Goal: Transaction & Acquisition: Purchase product/service

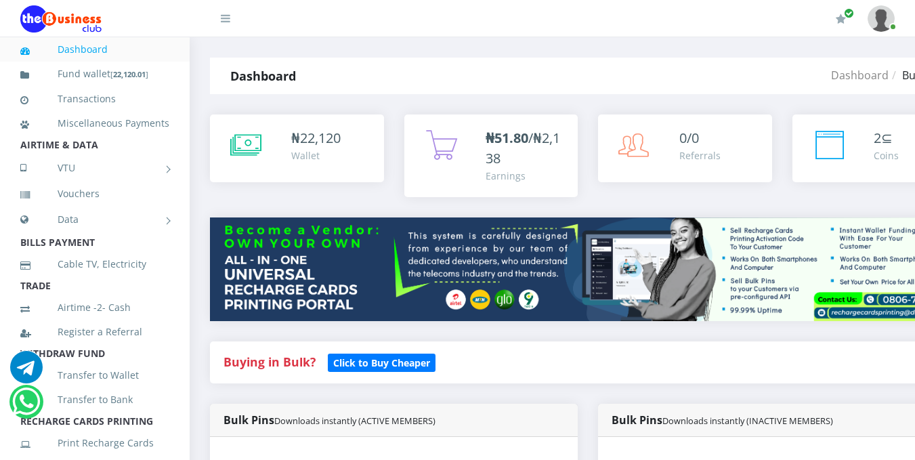
scroll to position [402, 0]
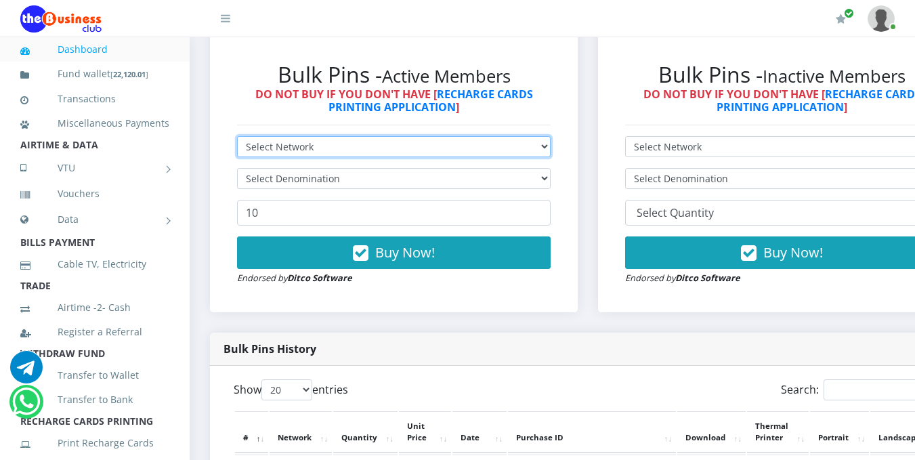
click at [550, 151] on select "Select Network MTN Globacom 9Mobile Airtel" at bounding box center [393, 146] width 313 height 21
select select "MTN"
click at [237, 138] on select "Select Network MTN Globacom 9Mobile Airtel" at bounding box center [393, 146] width 313 height 21
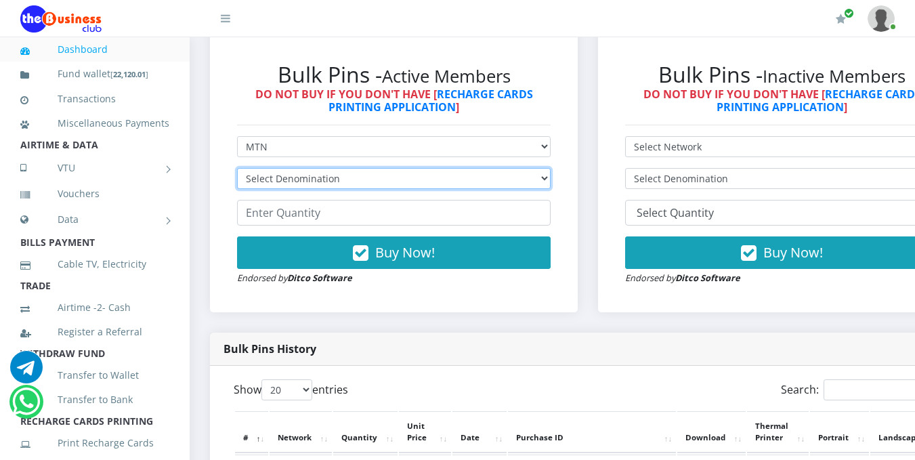
click at [550, 180] on select "Select Denomination MTN NGN100 - ₦96.99 MTN NGN200 - ₦193.98 MTN NGN400 - ₦387.…" at bounding box center [393, 178] width 313 height 21
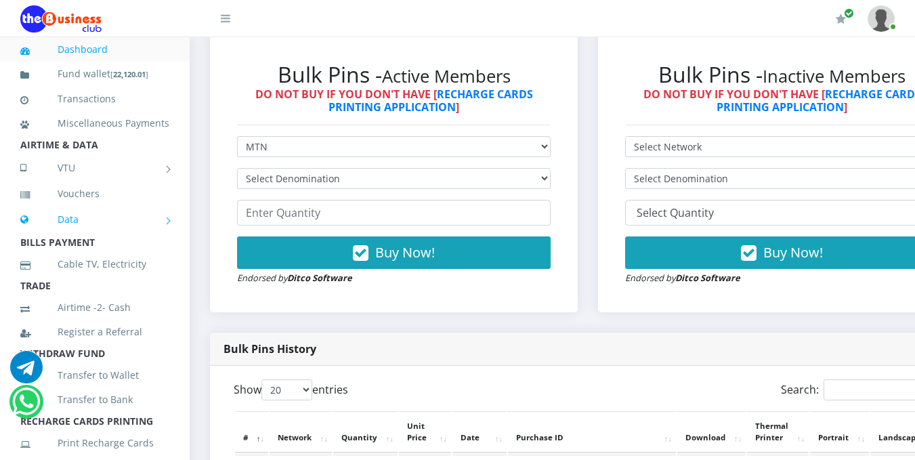
click at [70, 236] on link "Data" at bounding box center [94, 219] width 149 height 34
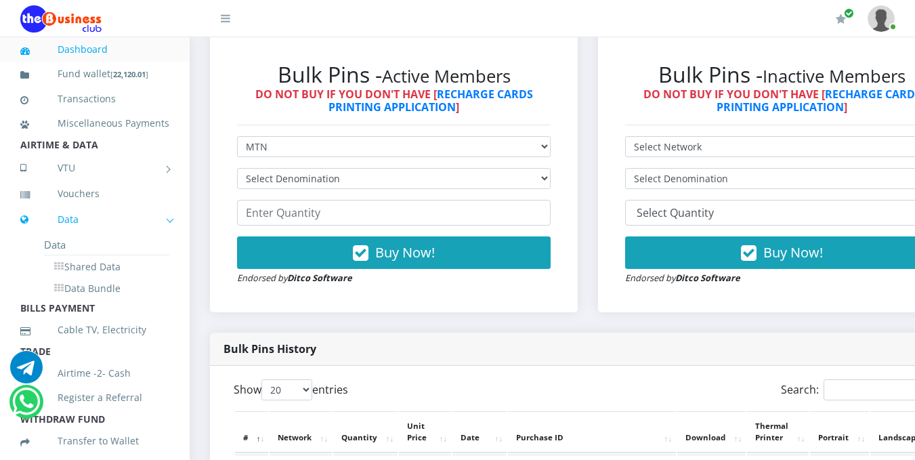
click at [161, 236] on link "Data" at bounding box center [94, 219] width 149 height 34
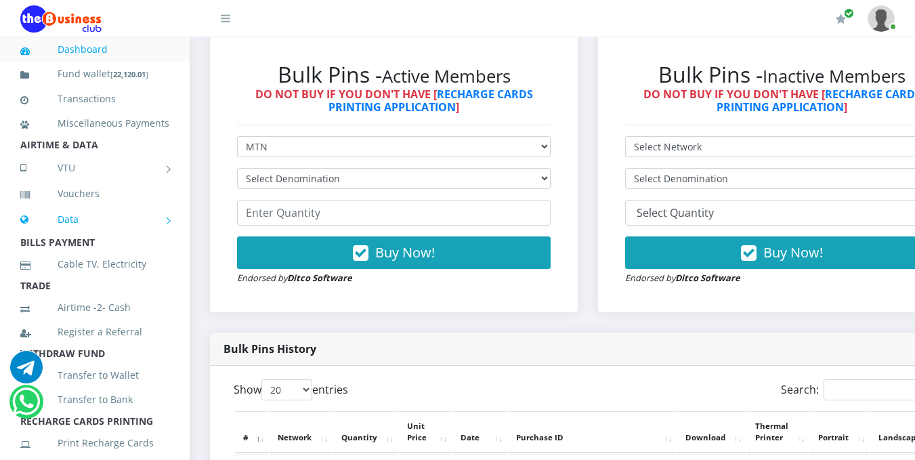
click at [72, 236] on link "Data" at bounding box center [94, 219] width 149 height 34
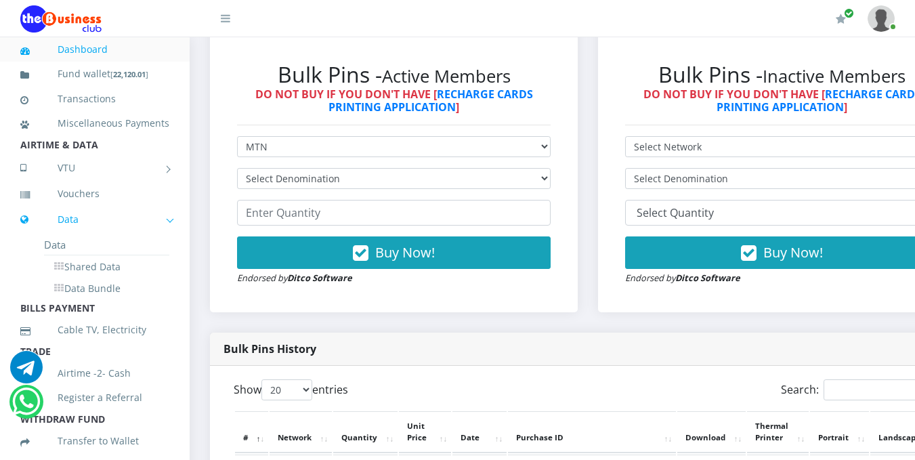
click at [72, 236] on link "Data" at bounding box center [94, 219] width 149 height 34
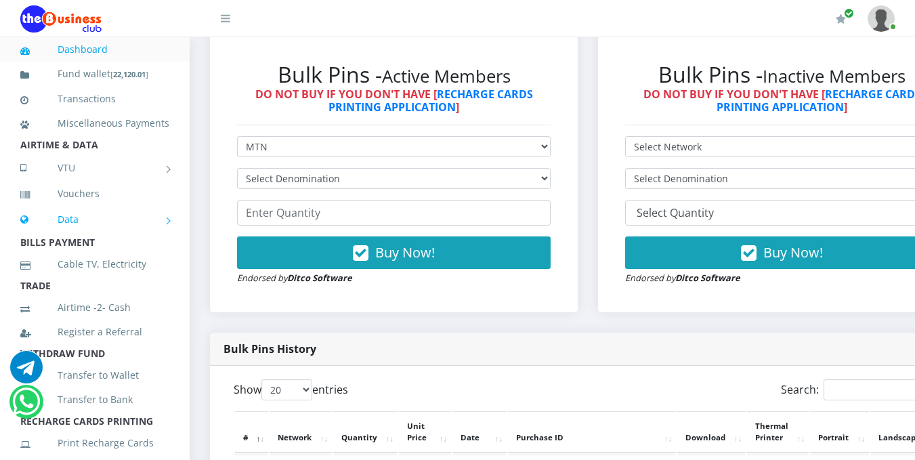
click at [72, 236] on link "Data" at bounding box center [94, 219] width 149 height 34
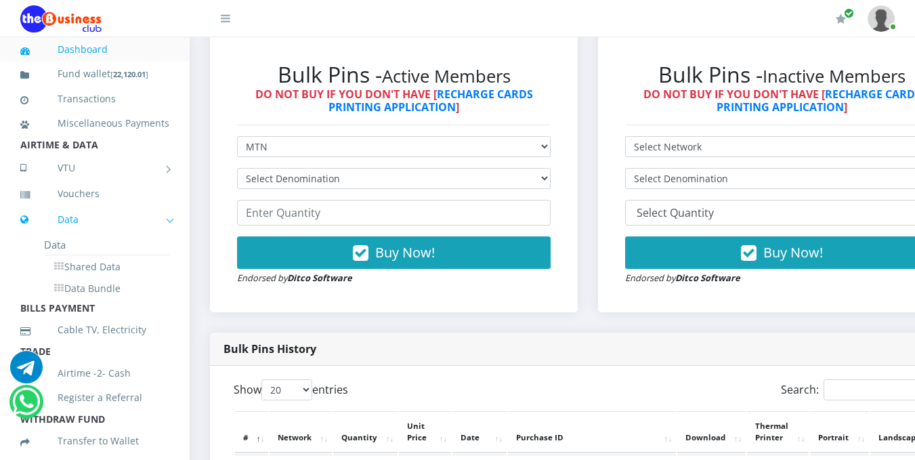
click at [72, 236] on link "Data" at bounding box center [94, 219] width 149 height 34
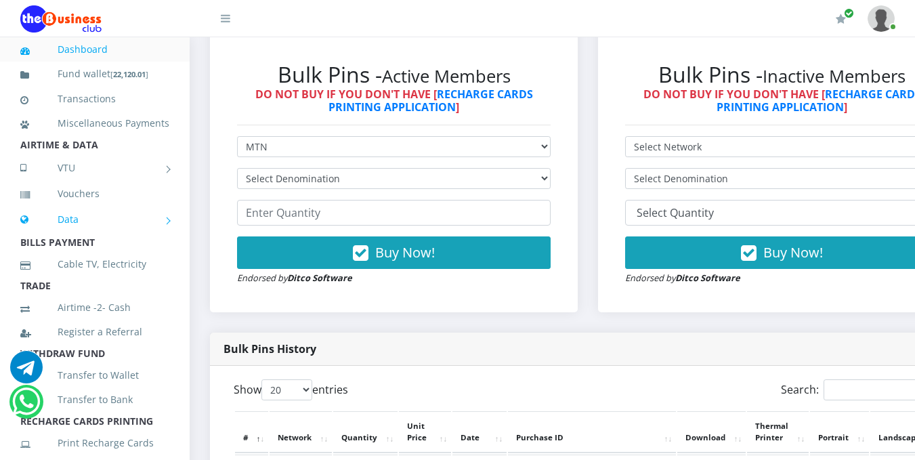
click at [72, 236] on link "Data" at bounding box center [94, 219] width 149 height 34
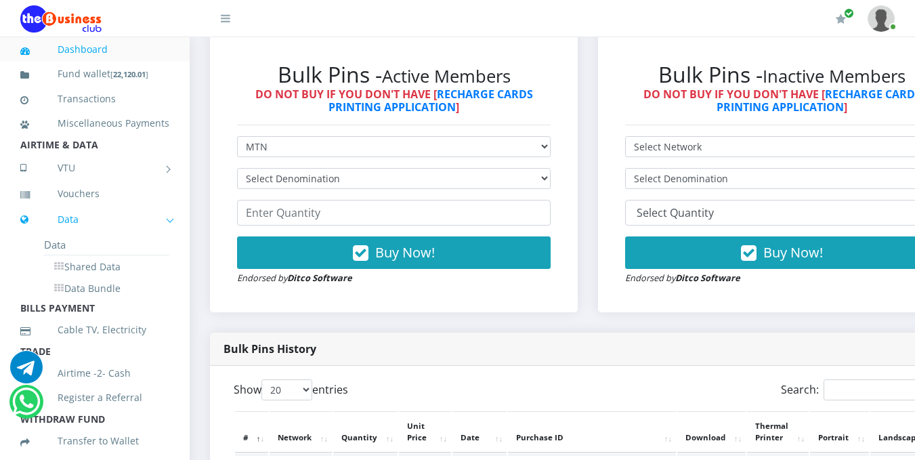
click at [72, 236] on link "Data" at bounding box center [94, 219] width 149 height 34
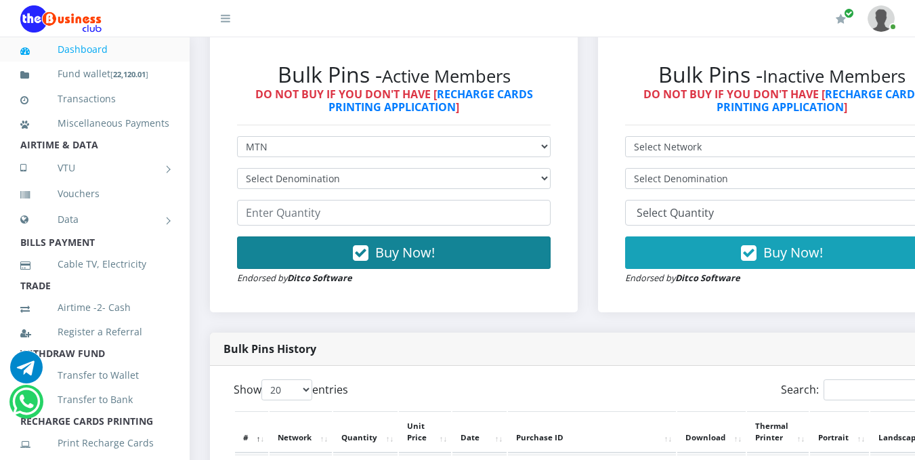
click at [411, 250] on span "Buy Now!" at bounding box center [405, 252] width 60 height 18
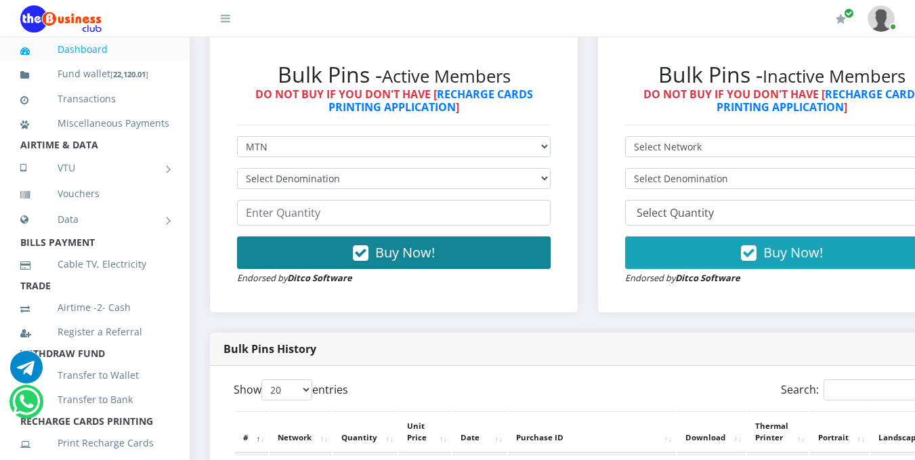
click at [416, 242] on button "Buy Now!" at bounding box center [393, 252] width 313 height 32
click at [416, 245] on span "Buy Now!" at bounding box center [405, 252] width 60 height 18
click at [422, 260] on span "Buy Now!" at bounding box center [405, 252] width 60 height 18
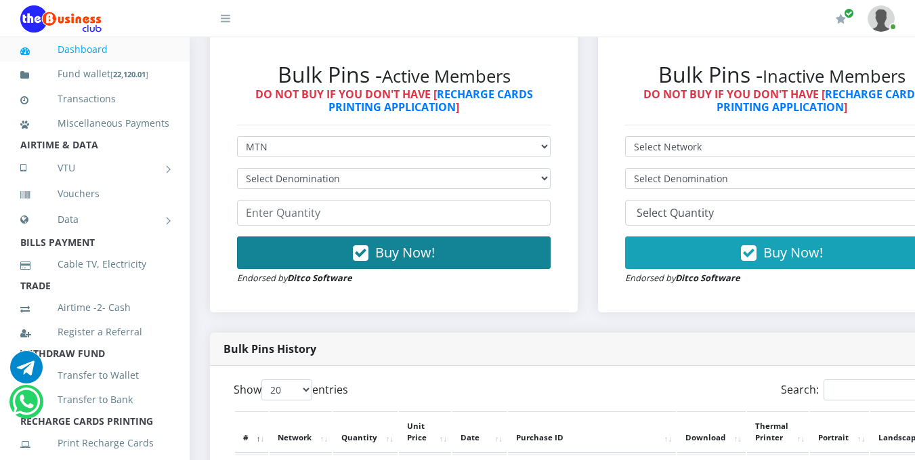
click at [422, 260] on span "Buy Now!" at bounding box center [405, 252] width 60 height 18
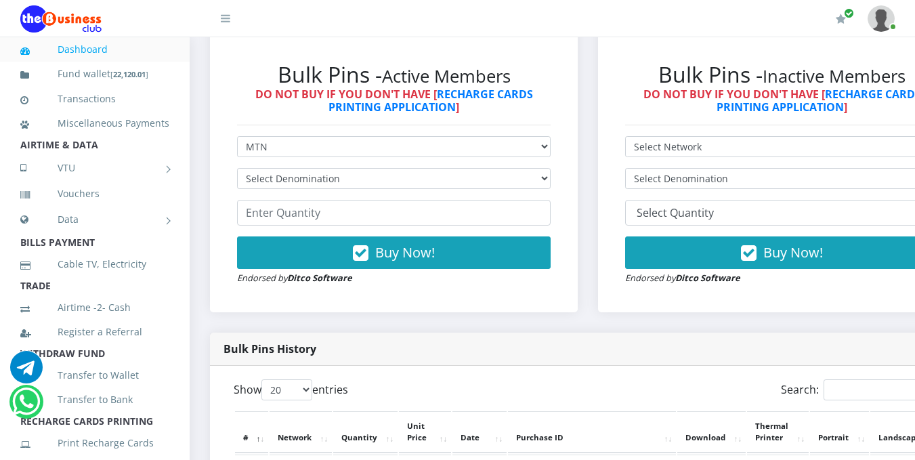
scroll to position [0, 0]
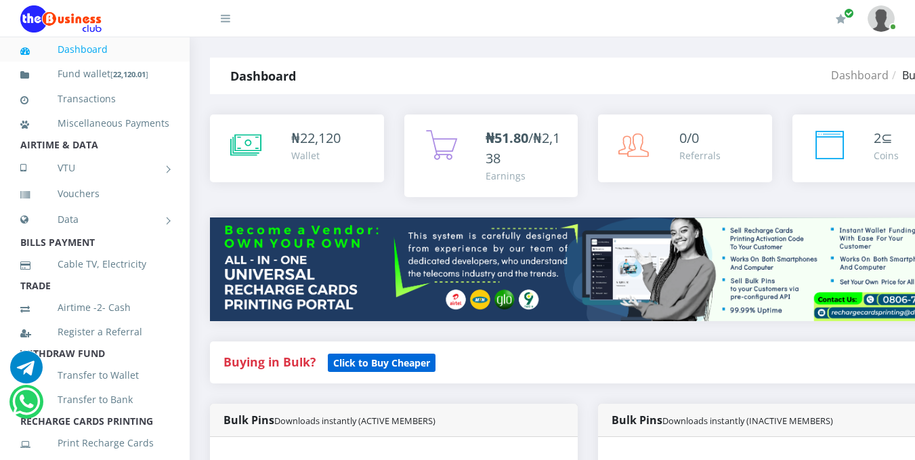
click at [362, 362] on b "Click to Buy Cheaper" at bounding box center [381, 362] width 97 height 13
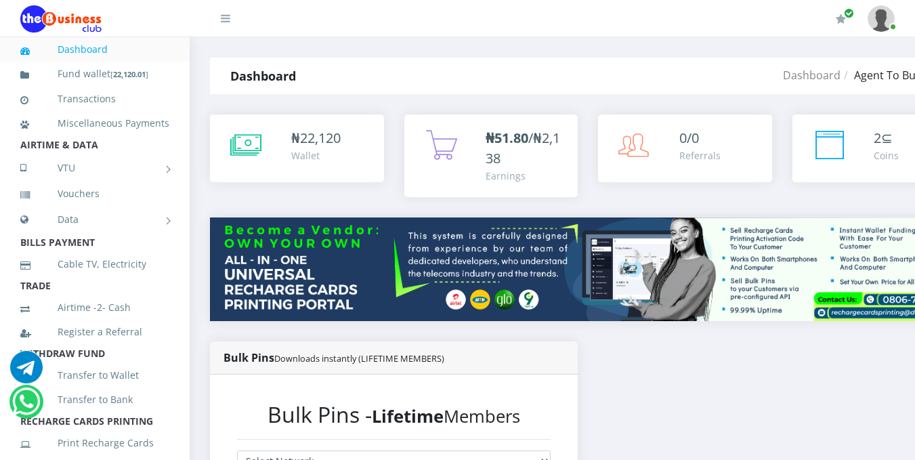
scroll to position [402, 0]
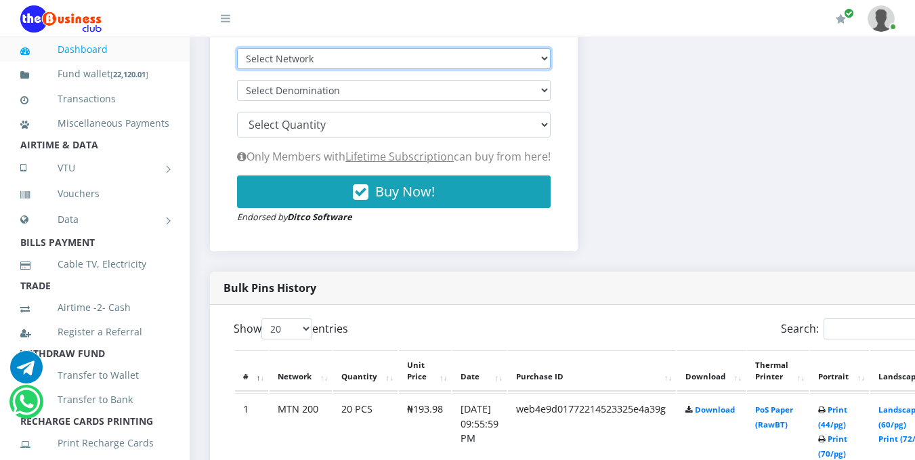
click at [547, 58] on select "Select Network MTN Globacom 9Mobile Airtel" at bounding box center [393, 58] width 313 height 21
select select "MTN"
click at [237, 50] on select "Select Network MTN Globacom 9Mobile Airtel" at bounding box center [393, 58] width 313 height 21
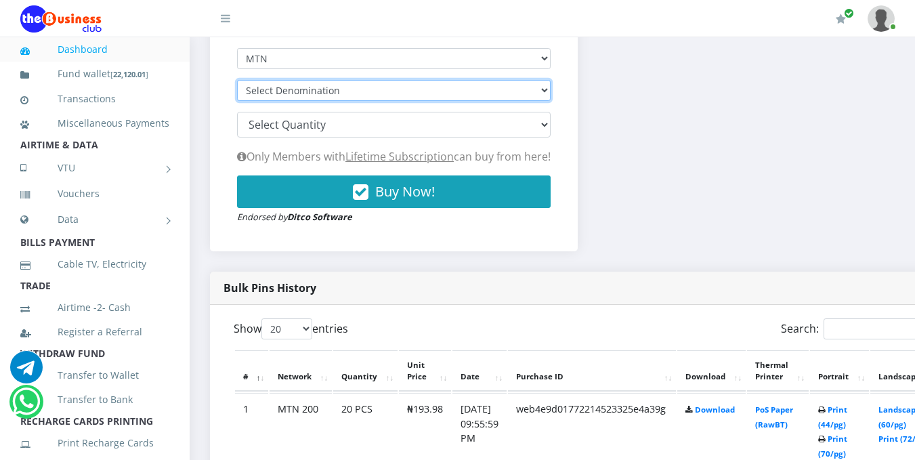
click at [515, 91] on select "Select Denomination MTN NGN100 - ₦96.94 MTN NGN200 - ₦193.88 MTN NGN400 - ₦387.…" at bounding box center [393, 90] width 313 height 21
select select "193.88-200"
click at [237, 82] on select "Select Denomination MTN NGN100 - ₦96.94 MTN NGN200 - ₦193.88 MTN NGN400 - ₦387.…" at bounding box center [393, 90] width 313 height 21
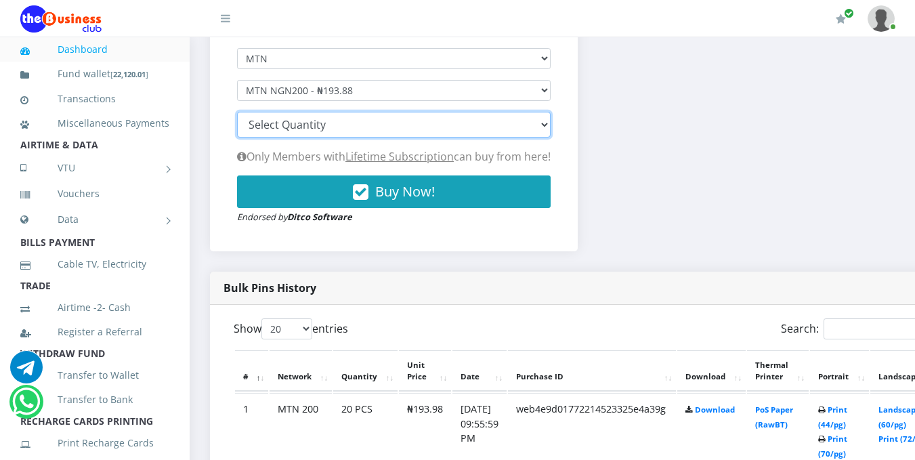
click at [550, 127] on select "100 150 200 300 500 1000" at bounding box center [393, 125] width 313 height 26
select select "100"
click at [237, 114] on select "100 150 200 300 500 1000" at bounding box center [393, 125] width 313 height 26
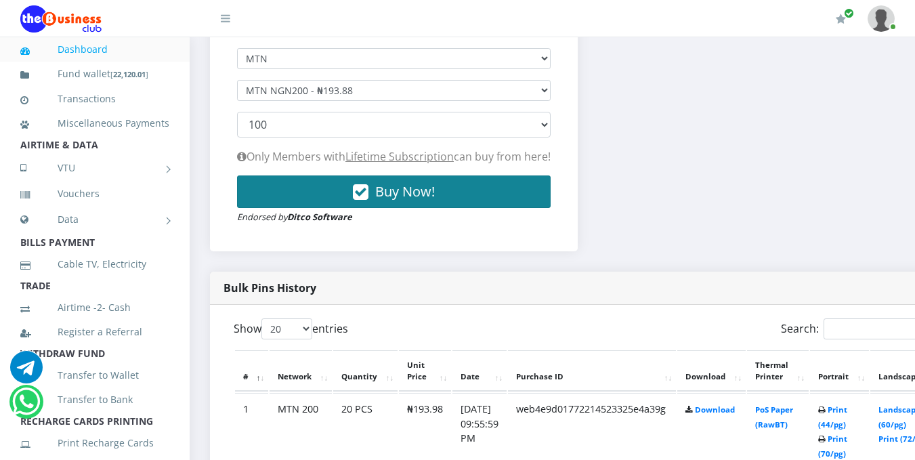
click at [350, 194] on button "Buy Now!" at bounding box center [393, 191] width 313 height 32
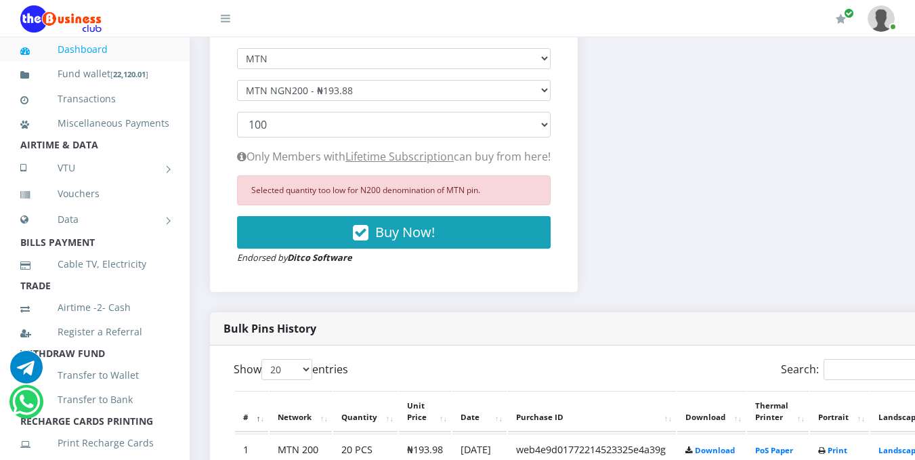
click at [295, 259] on strong "Ditco Software" at bounding box center [319, 257] width 65 height 12
click at [414, 257] on div "Selected quantity too low for N200 denomination of MTN pin. Buy Now! Endorsed b…" at bounding box center [393, 219] width 313 height 89
click at [418, 265] on div "Selected quantity too low for N200 denomination of MTN pin. Buy Now! Endorsed b…" at bounding box center [393, 219] width 313 height 89
click at [446, 162] on u "Lifetime Subscription" at bounding box center [399, 156] width 108 height 15
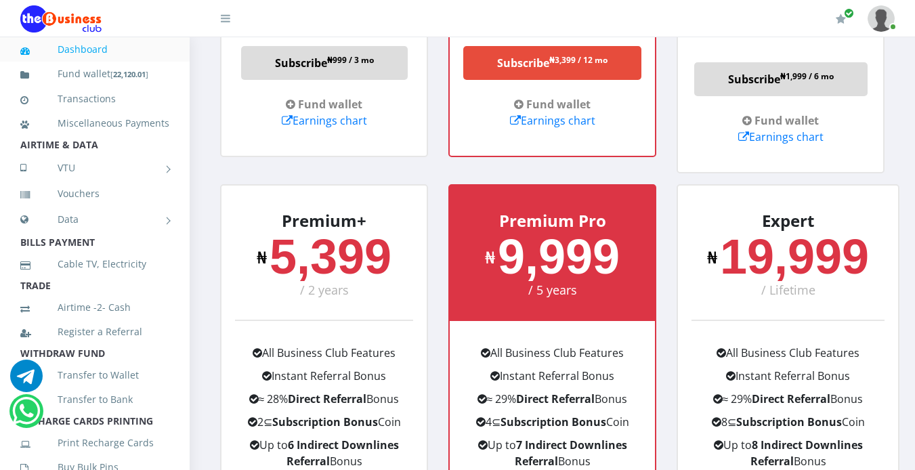
scroll to position [1518, 0]
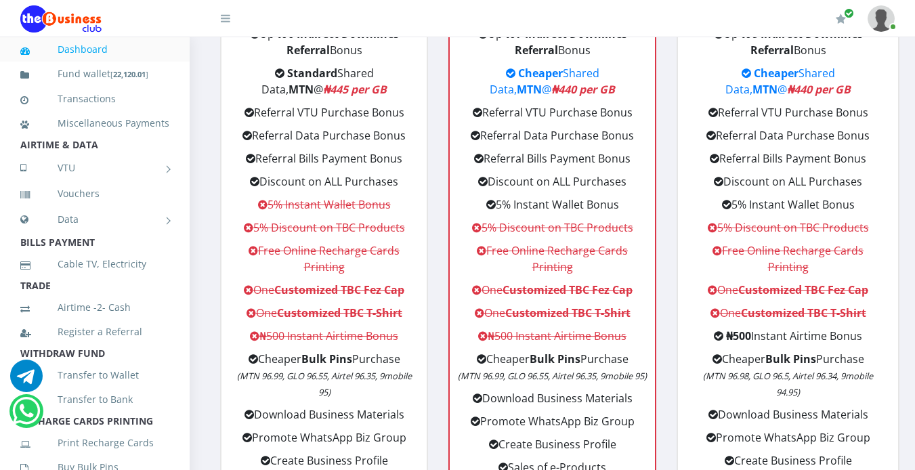
click at [542, 82] on b "MTN" at bounding box center [529, 89] width 25 height 15
click at [591, 74] on li "Cheaper Shared Data, MTN @ ₦440 per GB" at bounding box center [552, 84] width 205 height 39
click at [582, 79] on li "Cheaper Shared Data, MTN @ ₦440 per GB" at bounding box center [552, 84] width 205 height 39
click at [448, 80] on ul "Premium Pro ₦ 9,999 / 5 years All Business Club Features Instant Referral Bonus…" at bounding box center [552, 204] width 208 height 863
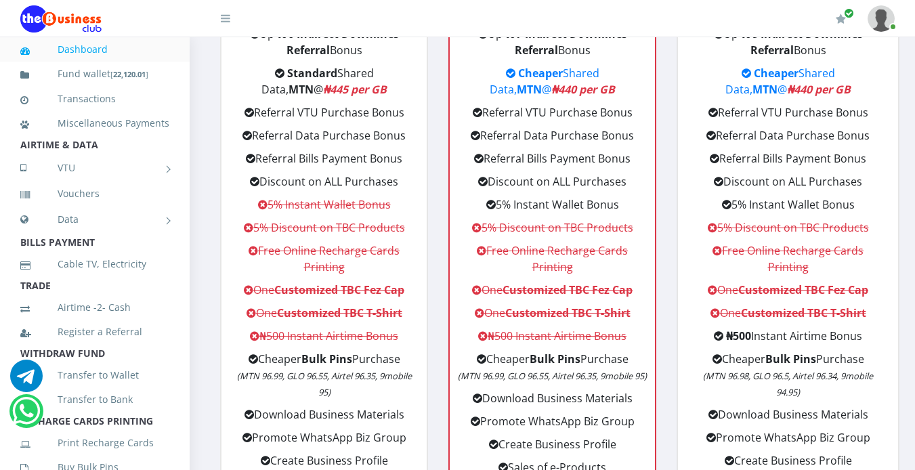
click at [70, 154] on li "AIRTIME & DATA" at bounding box center [95, 144] width 190 height 19
click at [78, 185] on link "VTU" at bounding box center [94, 168] width 149 height 34
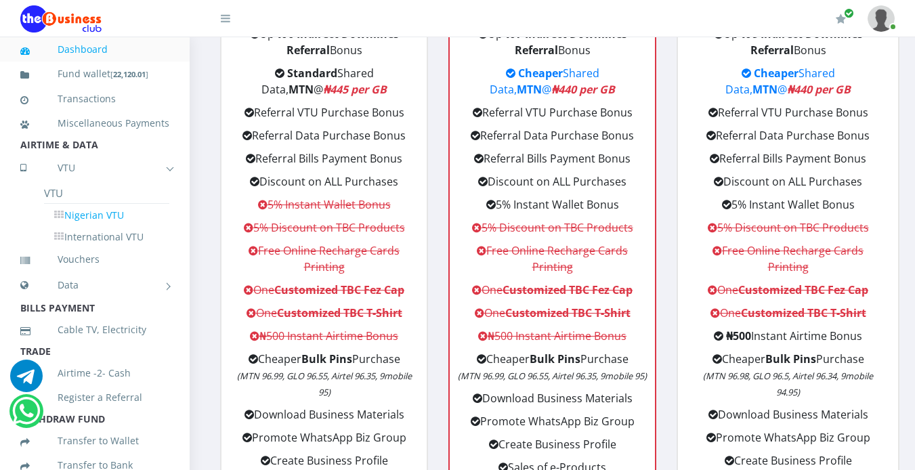
click at [85, 227] on link "Nigerian VTU" at bounding box center [106, 215] width 125 height 23
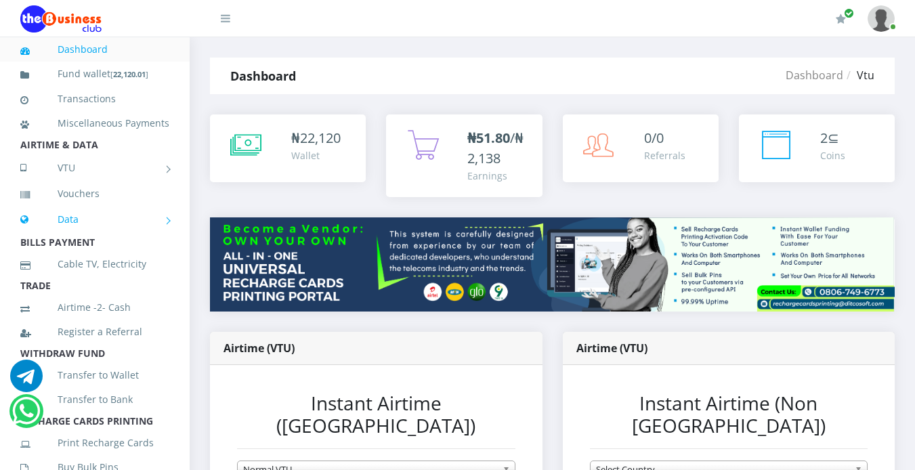
click at [83, 236] on link "Data" at bounding box center [94, 219] width 149 height 34
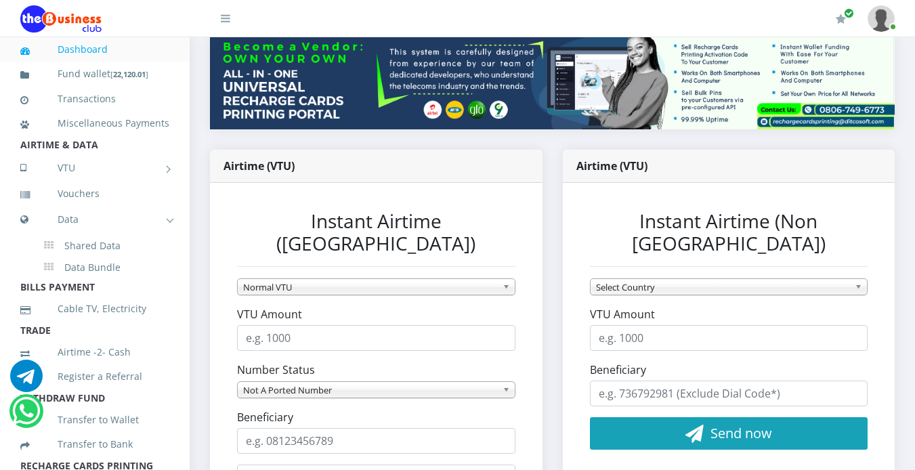
scroll to position [188, 0]
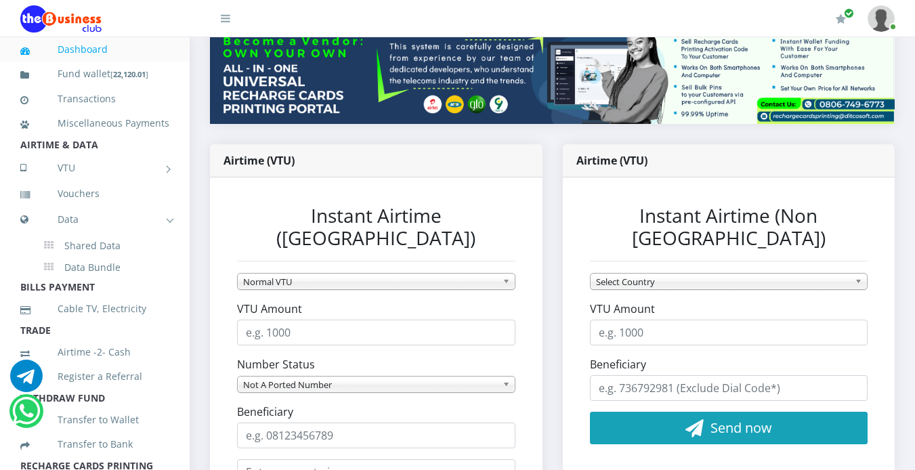
click at [877, 317] on div "Instant Airtime (Non [GEOGRAPHIC_DATA]) [GEOGRAPHIC_DATA] (+93) [GEOGRAPHIC_DAT…" at bounding box center [728, 324] width 305 height 267
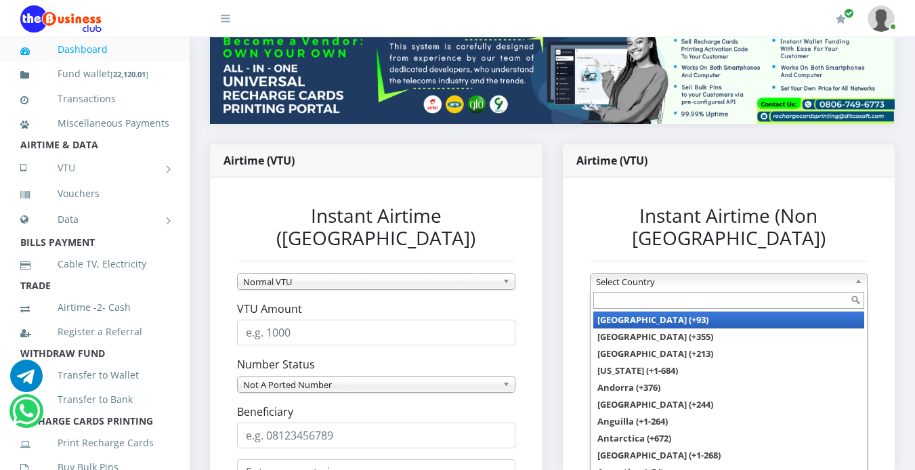
click at [855, 274] on b at bounding box center [860, 282] width 12 height 16
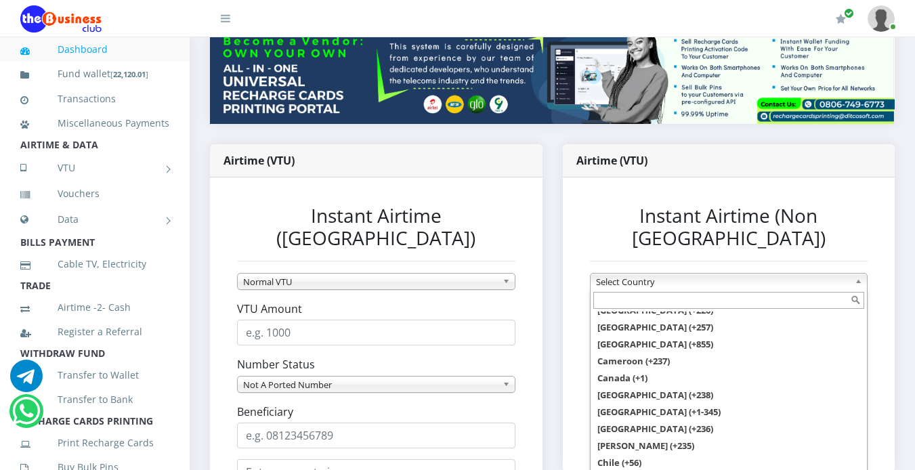
scroll to position [610, 0]
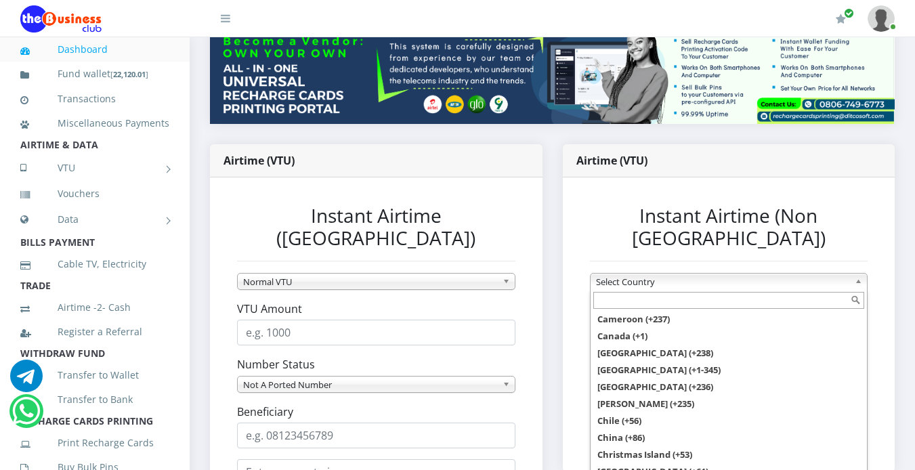
click at [863, 352] on ul "[GEOGRAPHIC_DATA] (+93) [GEOGRAPHIC_DATA] (+355) [GEOGRAPHIC_DATA] (+213) [US_S…" at bounding box center [727, 392] width 274 height 162
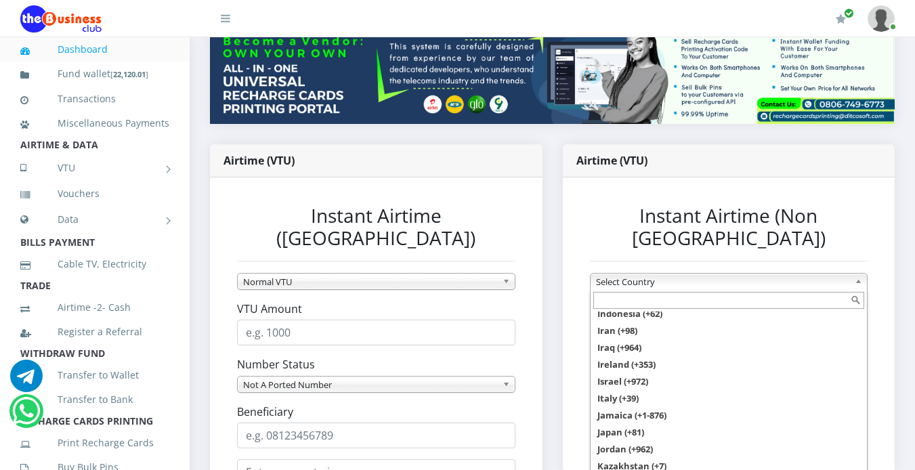
scroll to position [1762, 0]
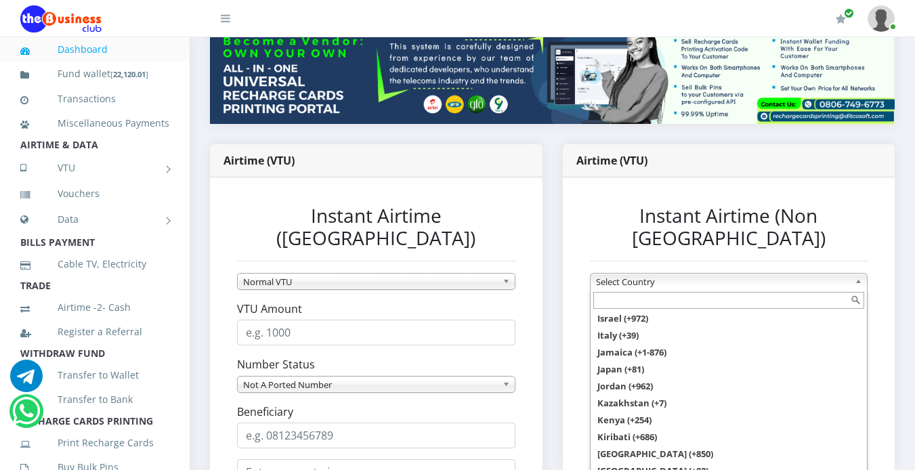
click at [866, 371] on div "[GEOGRAPHIC_DATA] (+93) [GEOGRAPHIC_DATA] (+355) [GEOGRAPHIC_DATA] (+213) [US_S…" at bounding box center [729, 383] width 278 height 188
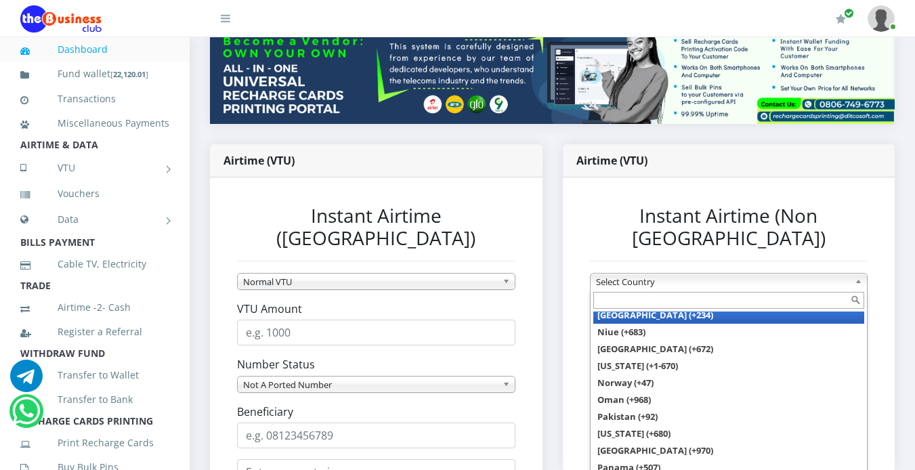
scroll to position [2641, 0]
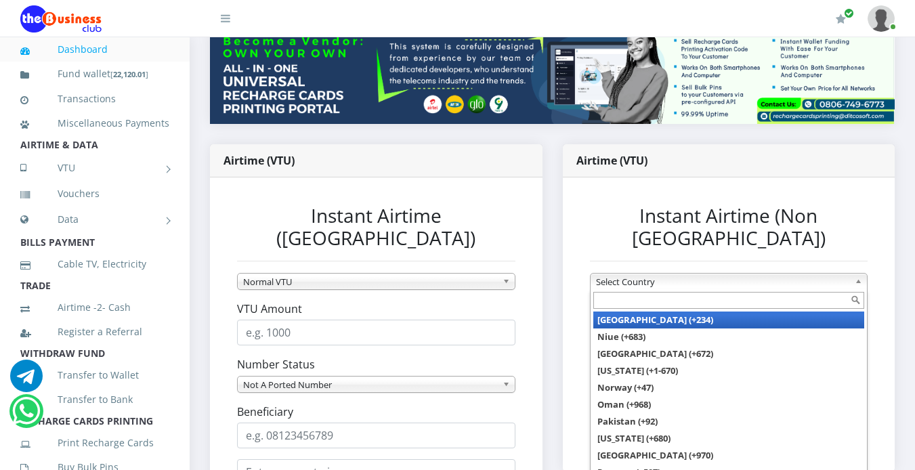
click at [773, 311] on li "[GEOGRAPHIC_DATA] (+234)" at bounding box center [729, 319] width 272 height 17
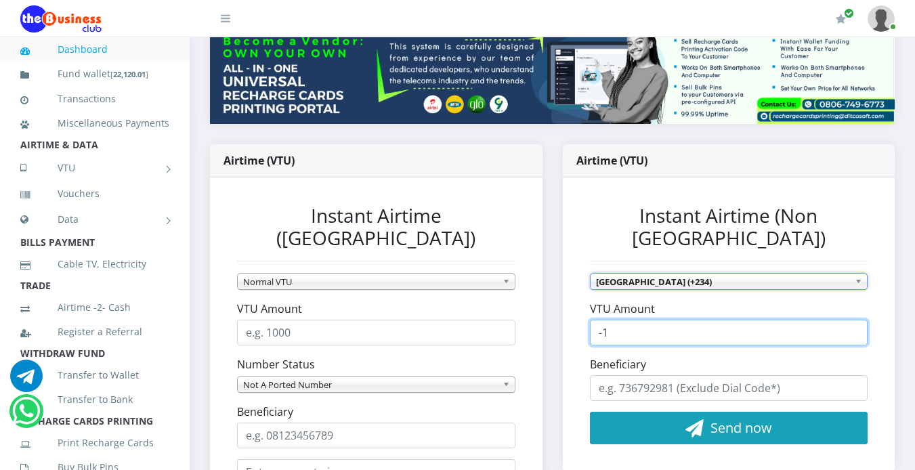
type input "-1"
click at [850, 320] on input "-1" at bounding box center [729, 333] width 278 height 26
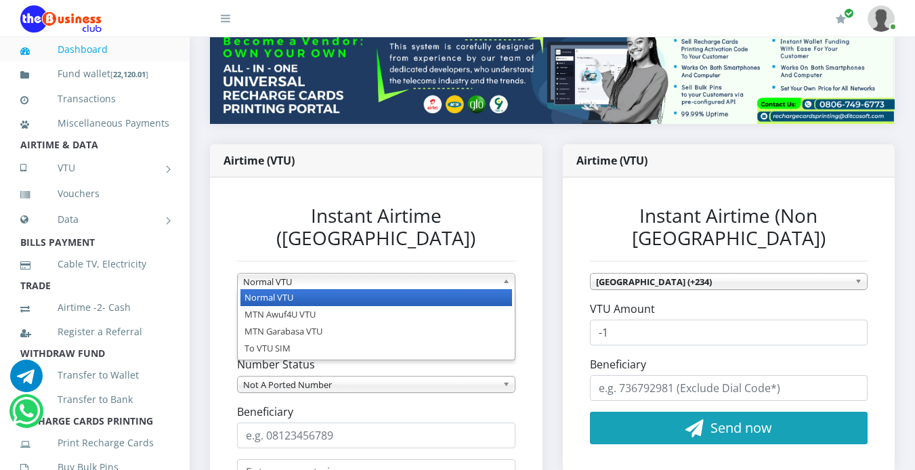
click at [506, 274] on b at bounding box center [508, 282] width 12 height 16
click at [517, 232] on div "Instant Airtime ([GEOGRAPHIC_DATA]) Normal VTU MTN Awuf4U VTU MTN Garabasa VTU …" at bounding box center [375, 394] width 305 height 406
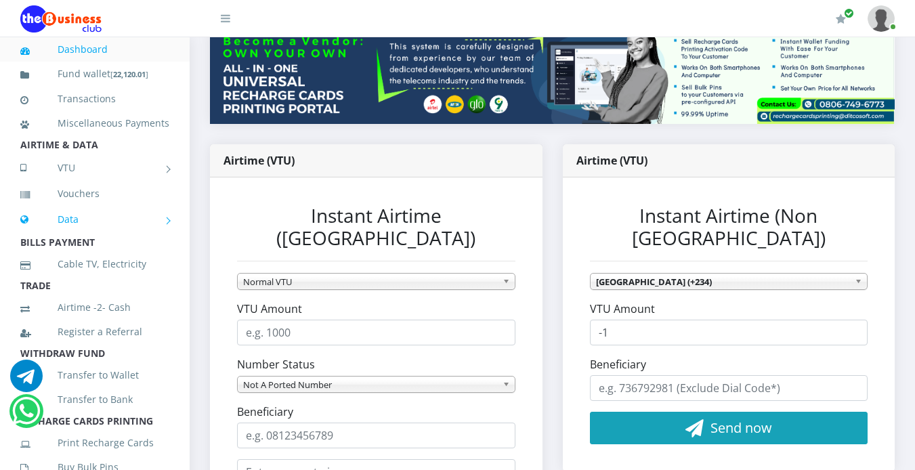
click at [114, 230] on link "Data" at bounding box center [94, 219] width 149 height 34
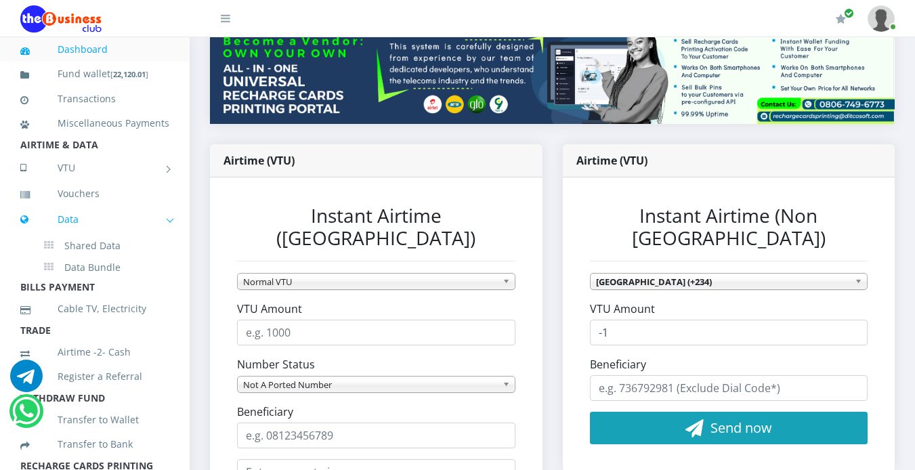
click at [114, 230] on link "Data" at bounding box center [94, 219] width 149 height 34
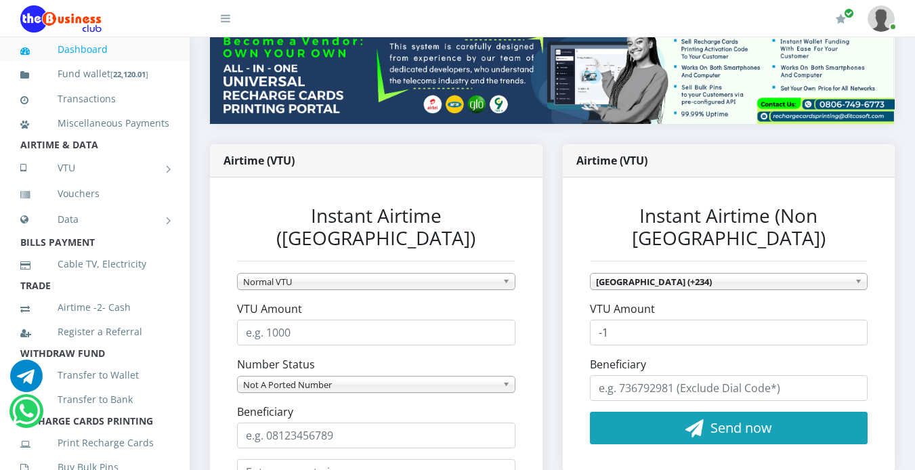
scroll to position [0, 0]
